Goal: Task Accomplishment & Management: Manage account settings

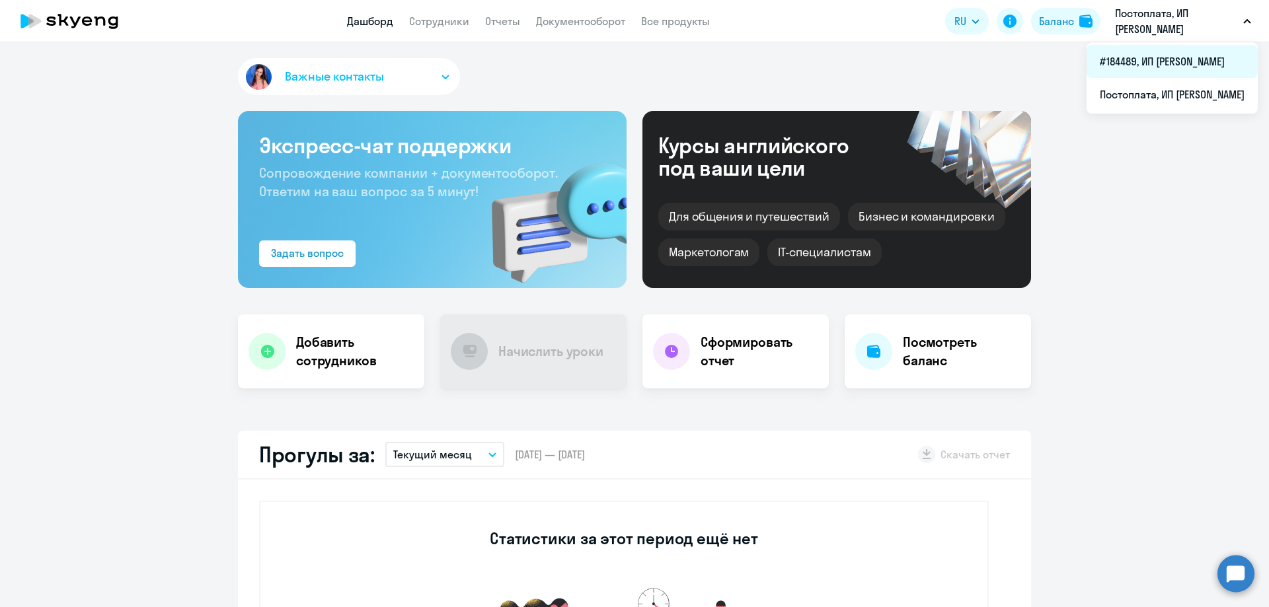
click at [1152, 63] on li "#184489, ИП [PERSON_NAME]" at bounding box center [1171, 61] width 171 height 33
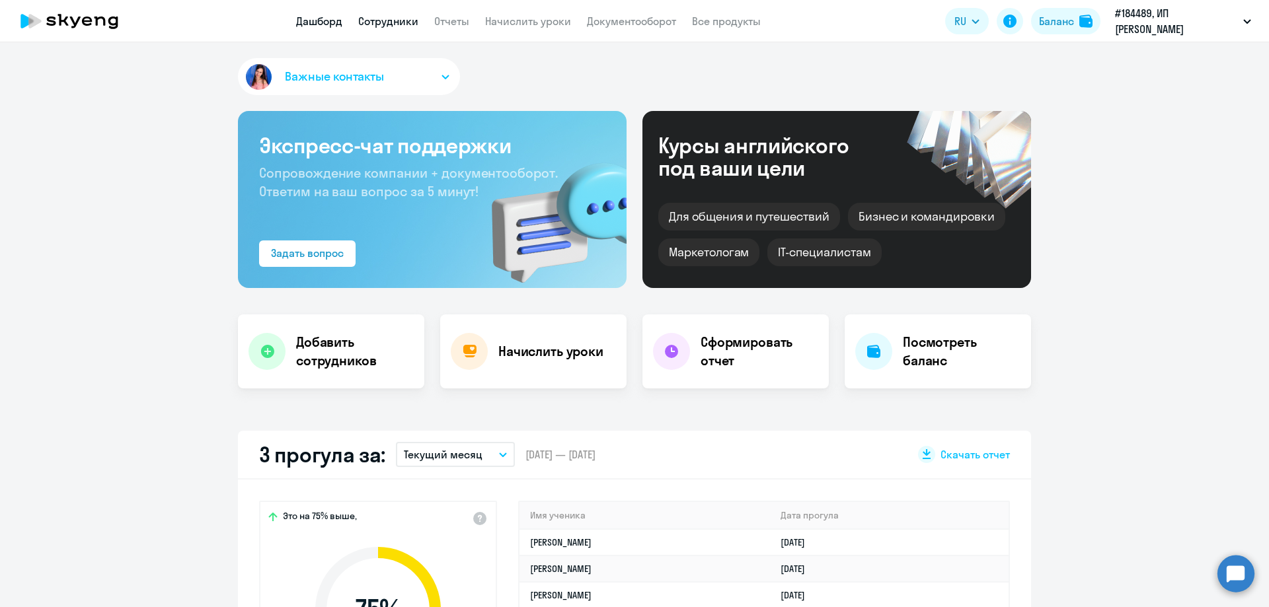
click at [402, 26] on link "Сотрудники" at bounding box center [388, 21] width 60 height 13
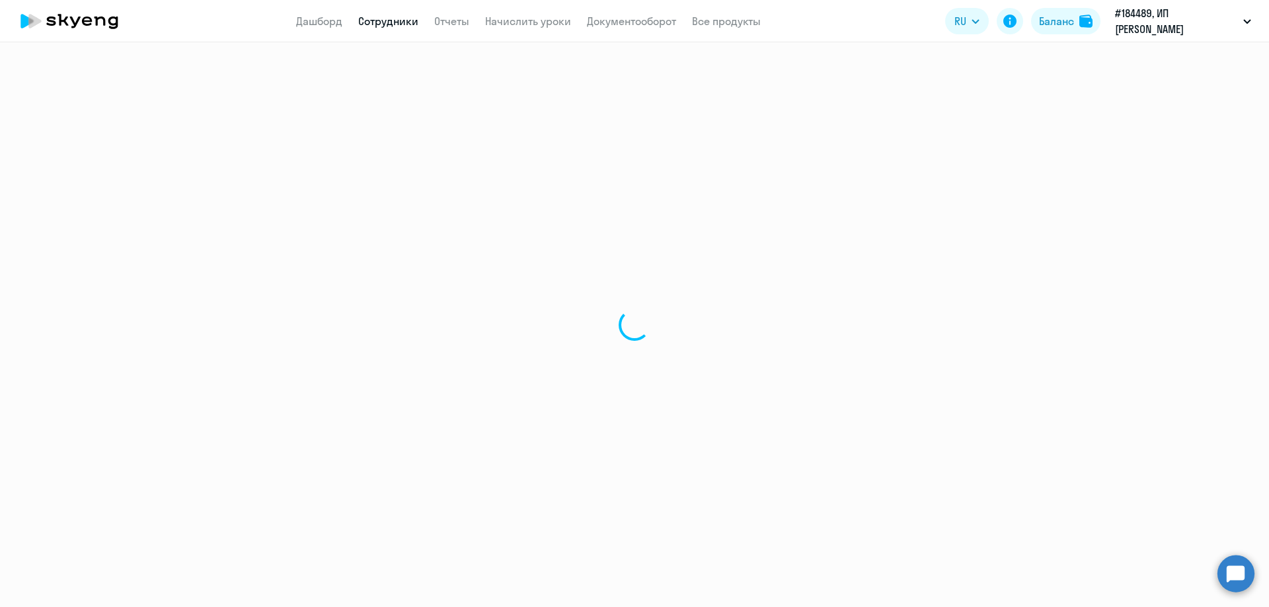
select select "30"
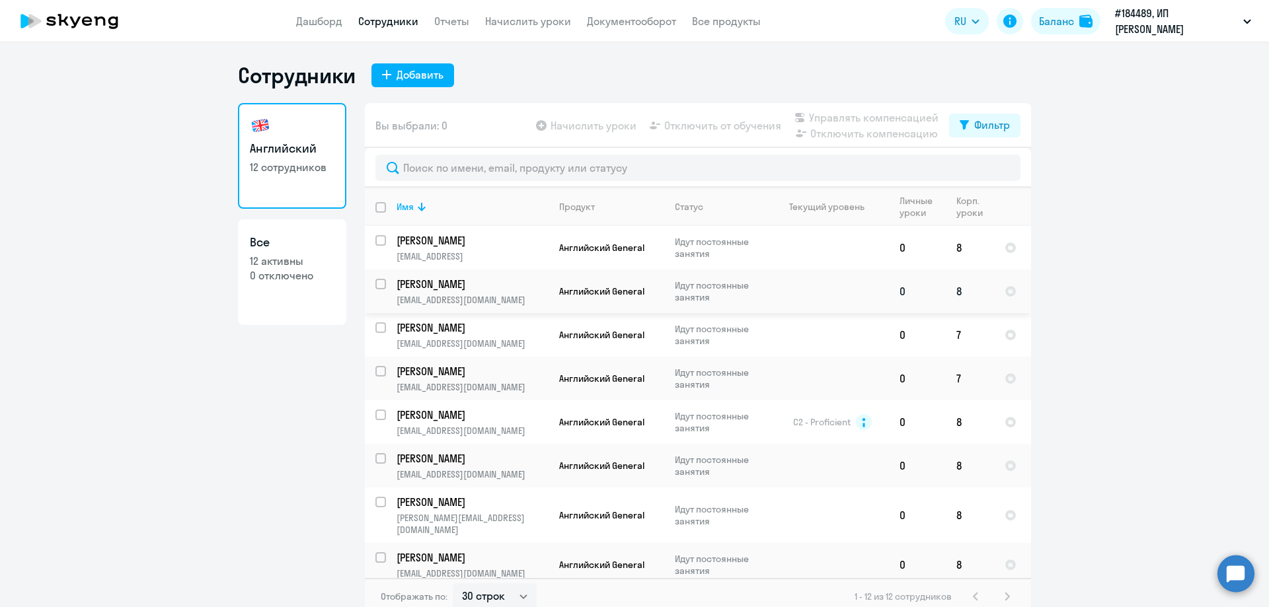
click at [377, 284] on input "select row 39554741" at bounding box center [388, 292] width 26 height 26
checkbox input "true"
click at [714, 126] on span "Отключить от обучения" at bounding box center [722, 126] width 117 height 16
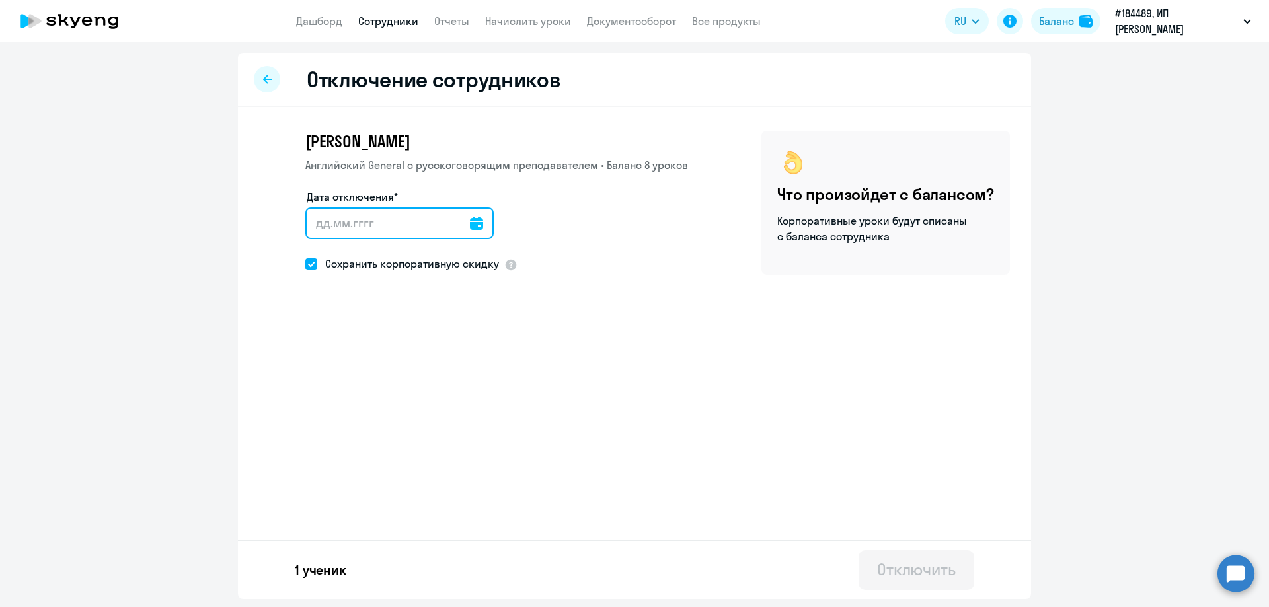
click at [402, 221] on input "Дата отключения*" at bounding box center [399, 224] width 188 height 32
type input "[DATE]"
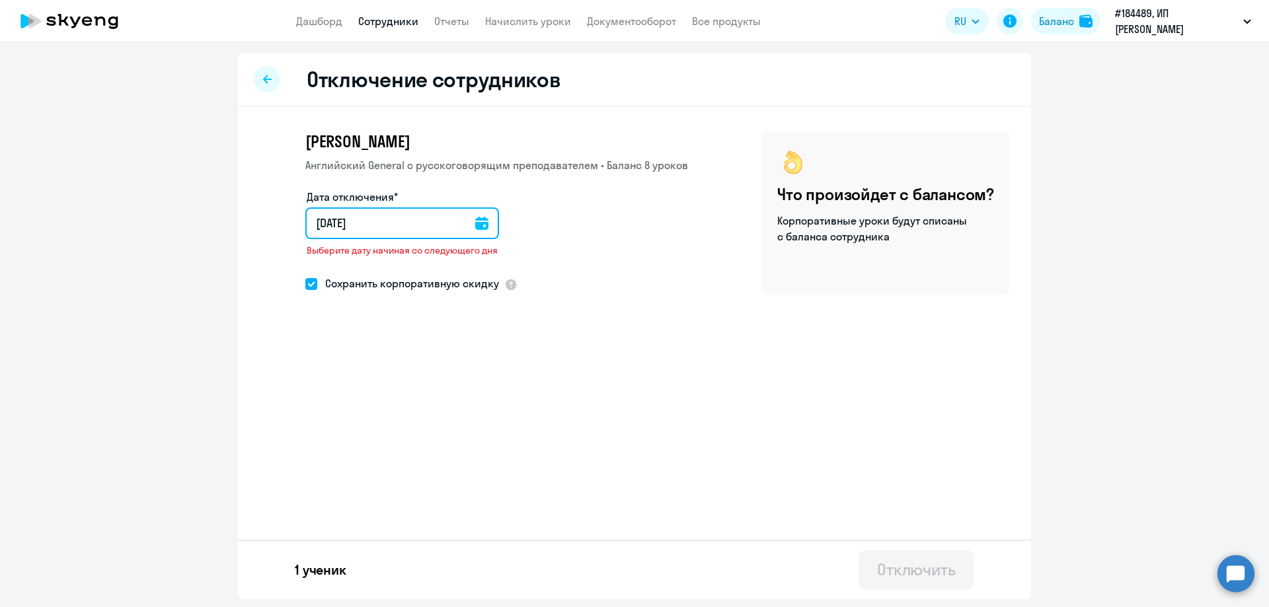
click at [323, 222] on input "[DATE]" at bounding box center [402, 224] width 194 height 32
type input "11.02.025"
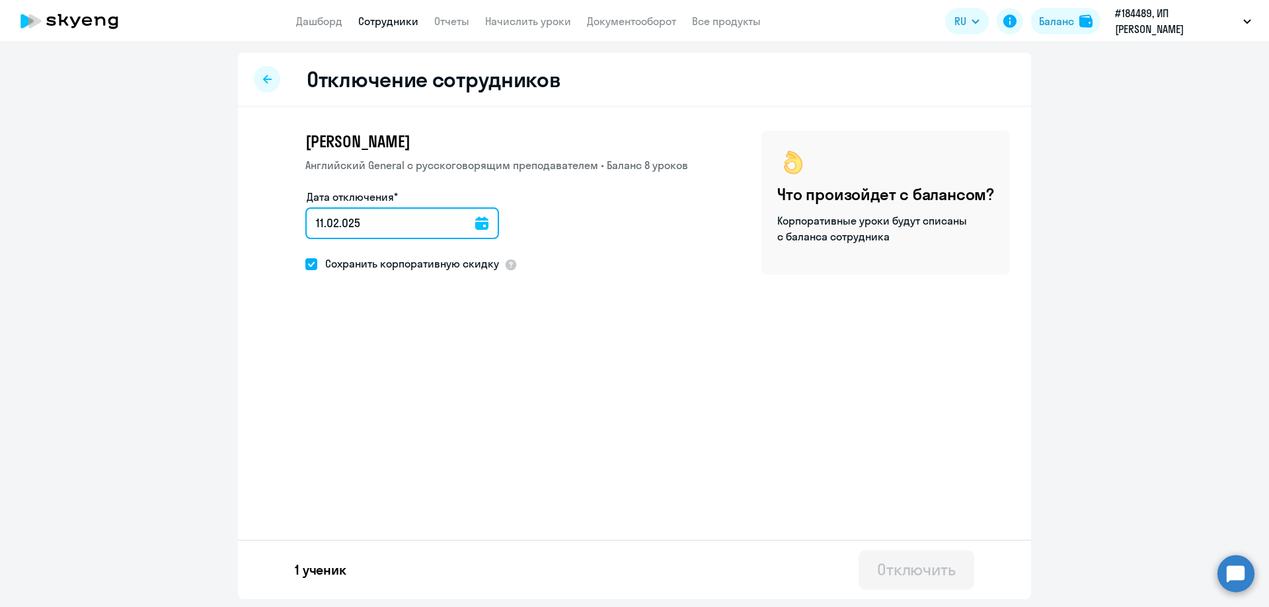
type input "[DATE]"
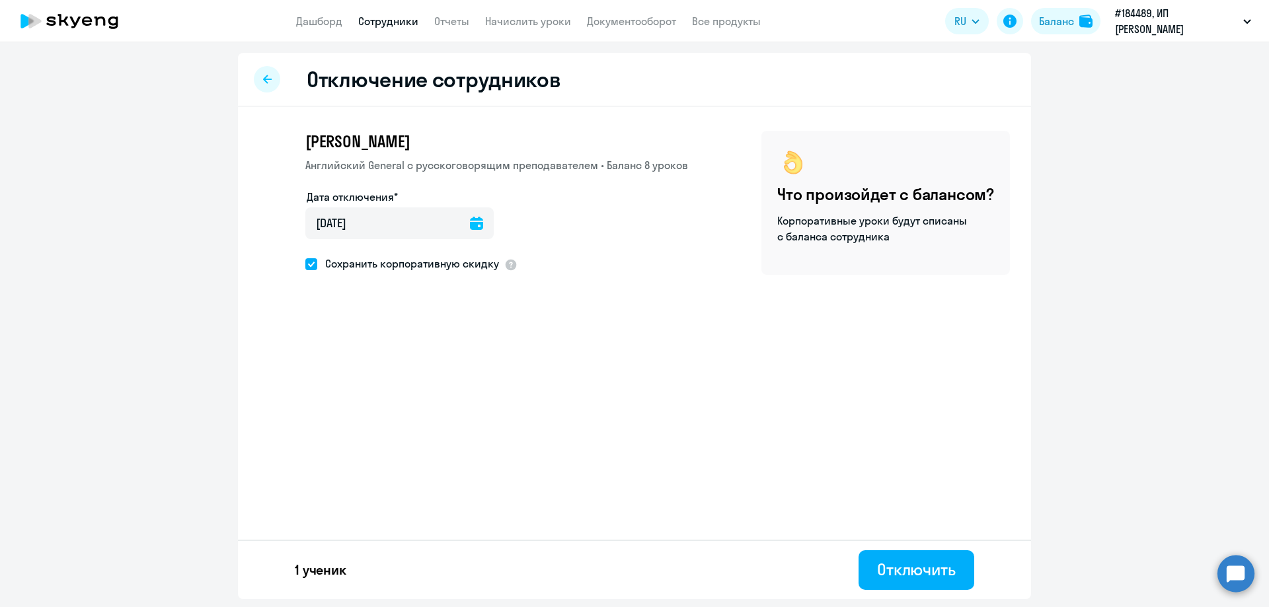
click at [359, 268] on span "Сохранить корпоративную скидку" at bounding box center [408, 264] width 182 height 16
click at [305, 264] on input "Сохранить корпоративную скидку" at bounding box center [305, 264] width 1 height 1
checkbox input "false"
click at [953, 572] on div "Отключить" at bounding box center [916, 569] width 79 height 21
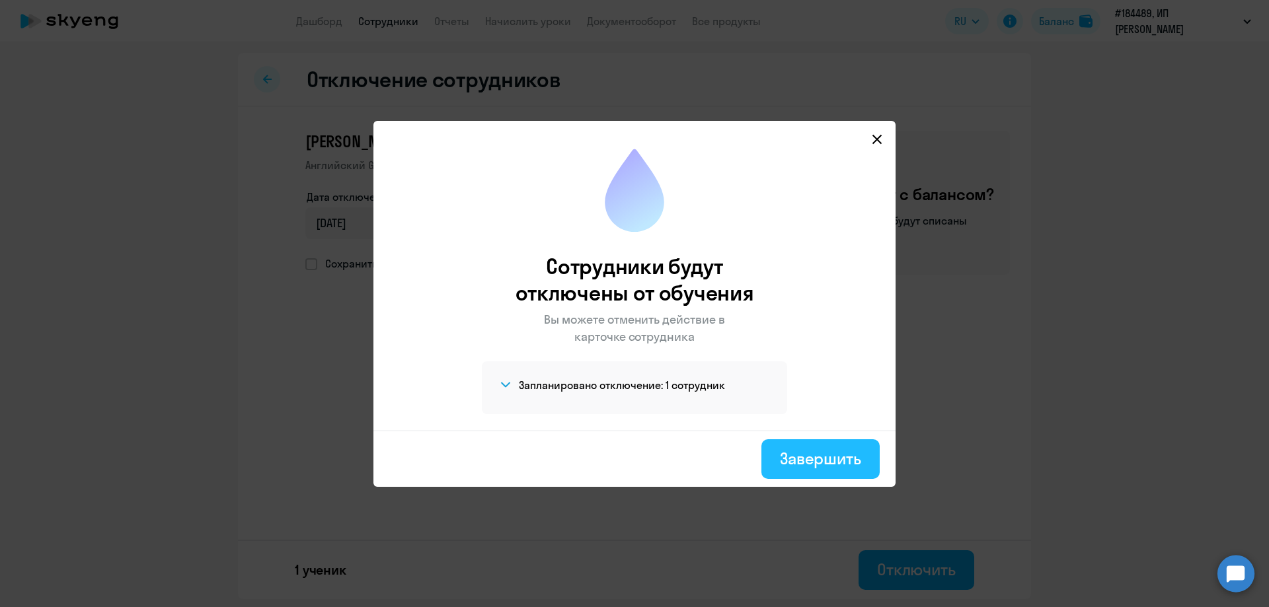
click at [823, 461] on div "Завершить" at bounding box center [820, 458] width 81 height 21
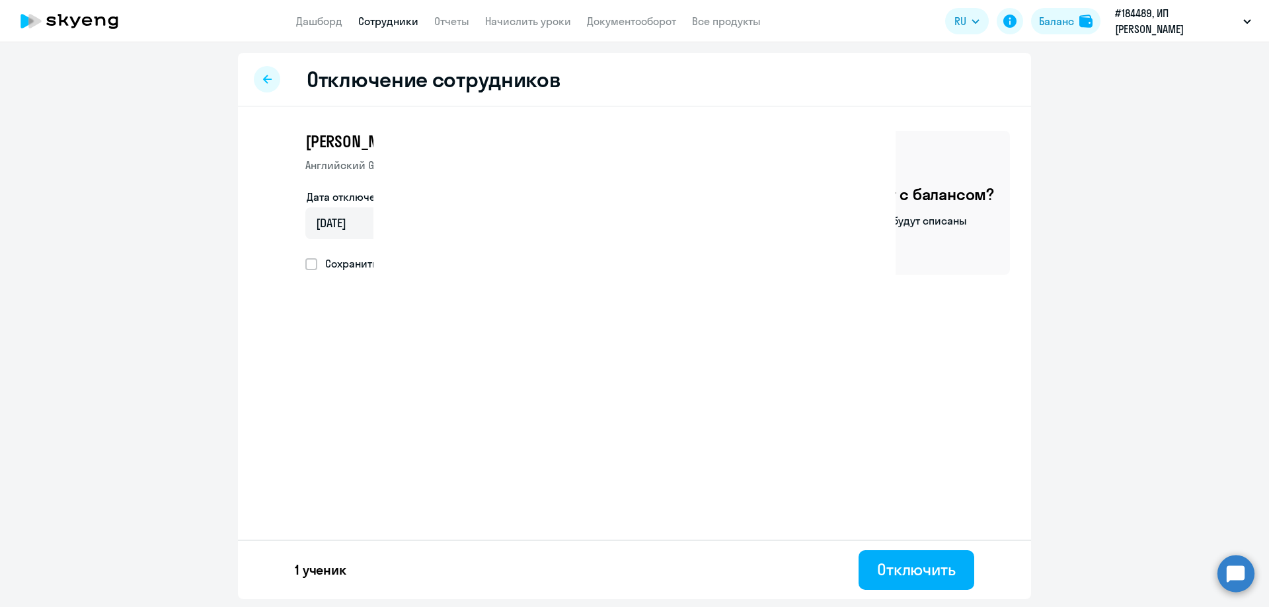
select select "30"
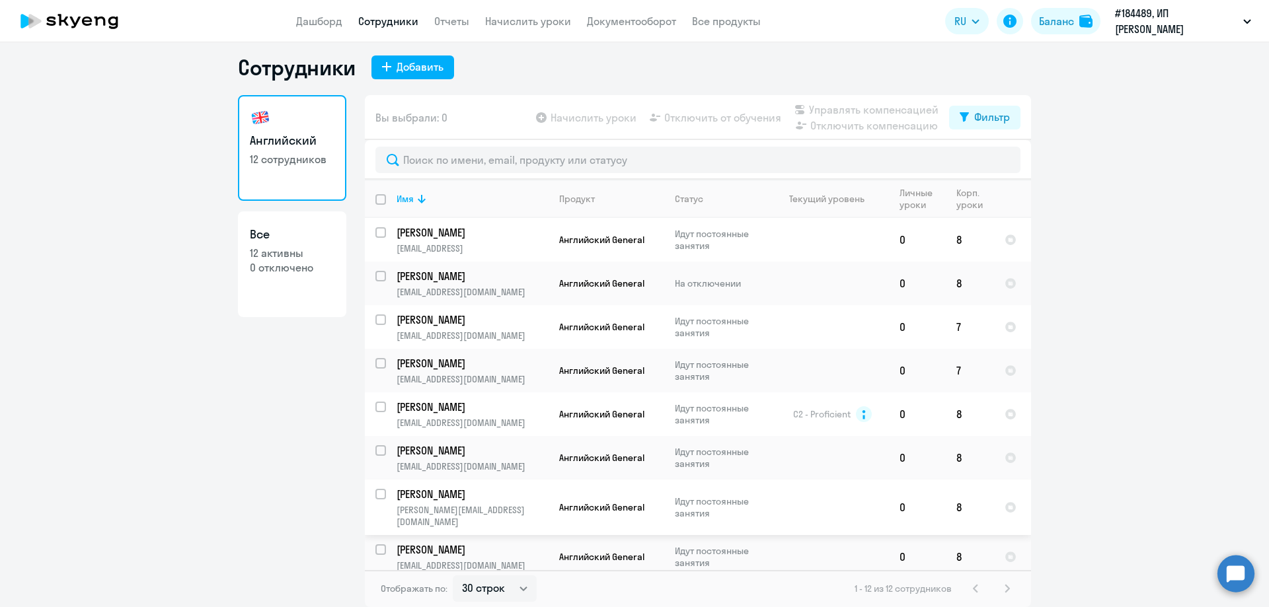
scroll to position [172, 0]
